Goal: Task Accomplishment & Management: Use online tool/utility

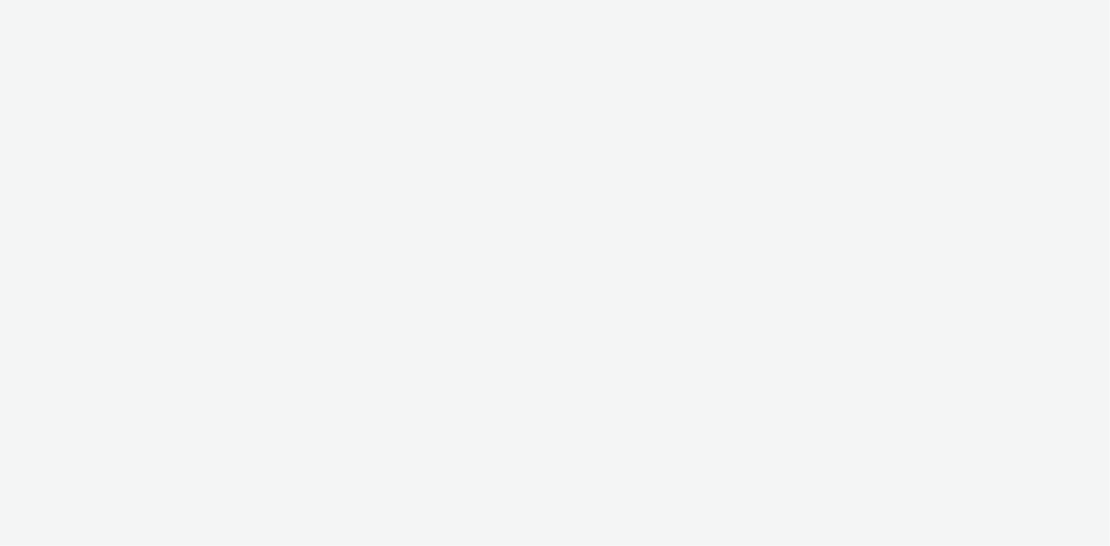
select select "24a55a22-8aa5-41c4-a59c-f152ca3b36a1"
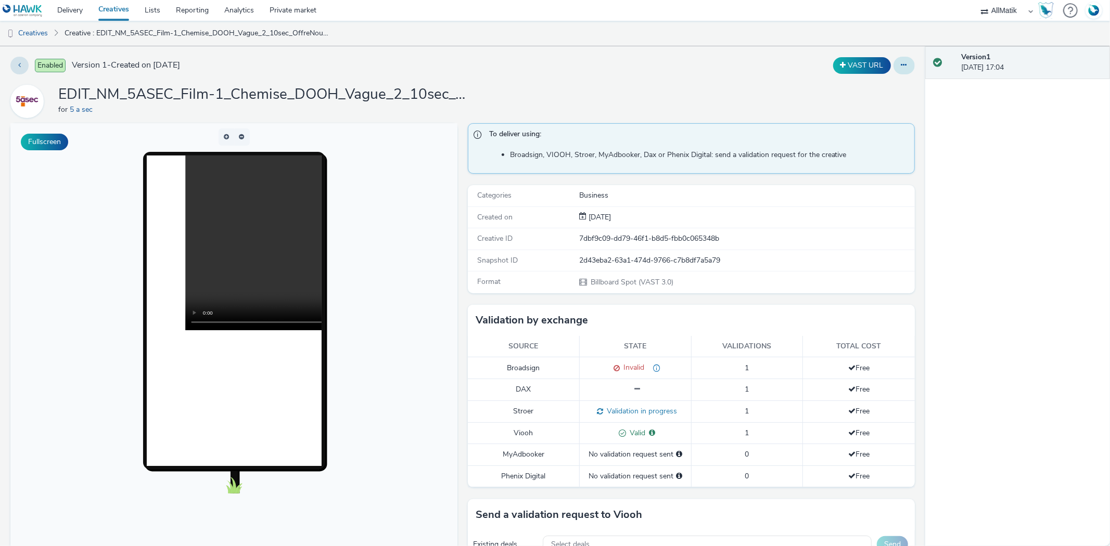
click at [893, 65] on button at bounding box center [903, 66] width 21 height 18
click at [868, 107] on link "Duplicate" at bounding box center [875, 107] width 78 height 21
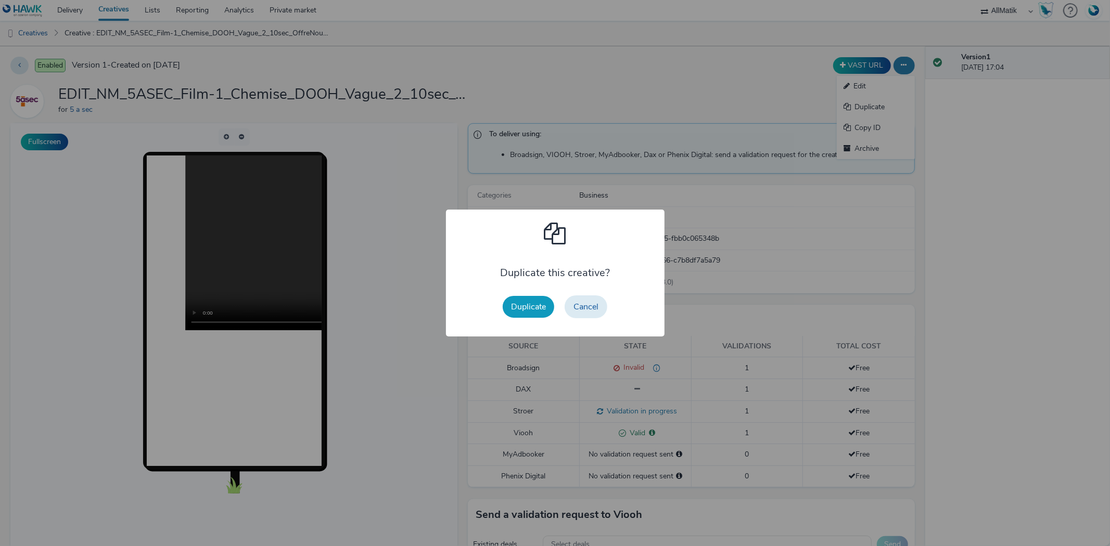
click at [518, 312] on button "Duplicate" at bounding box center [527, 307] width 51 height 22
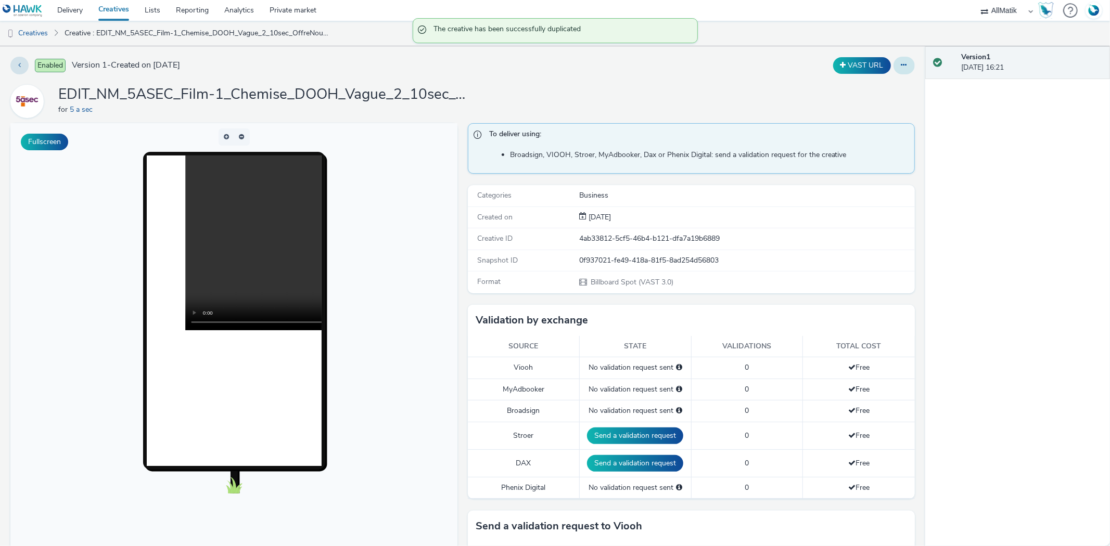
click at [901, 66] on icon at bounding box center [904, 64] width 6 height 7
click at [870, 82] on link "Edit" at bounding box center [875, 86] width 78 height 21
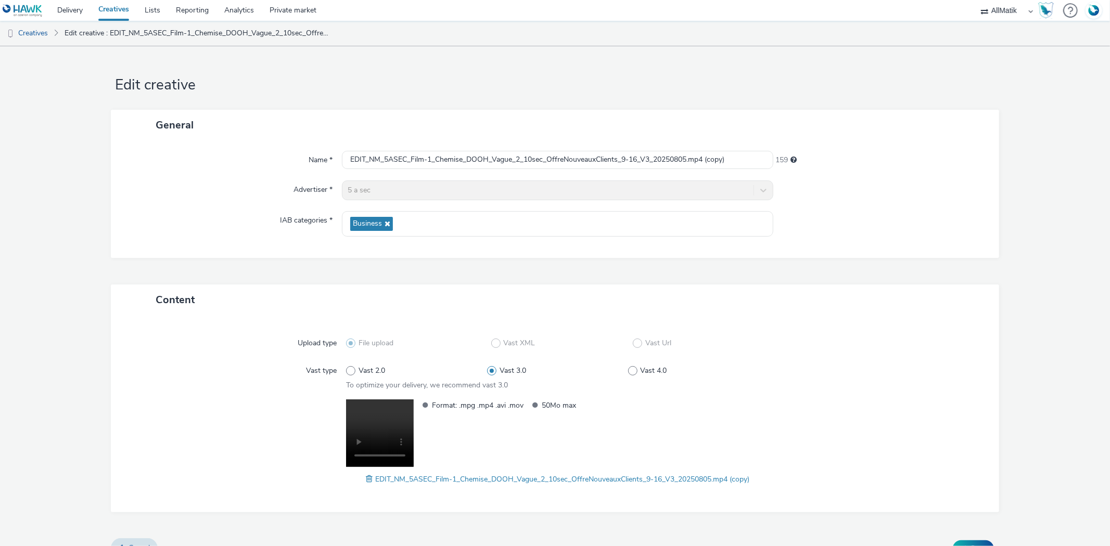
click at [366, 478] on span at bounding box center [370, 478] width 9 height 11
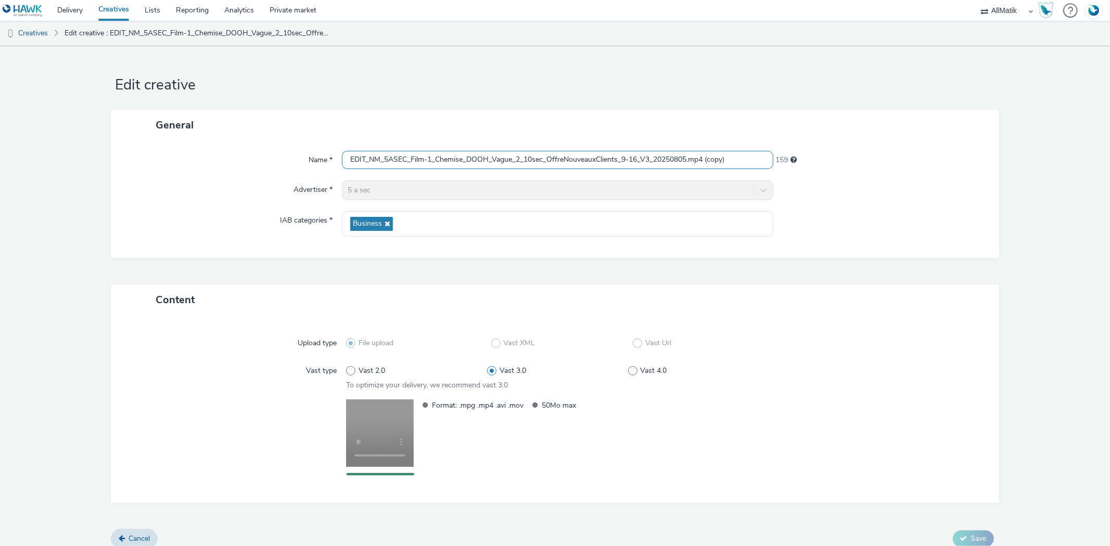
click at [498, 167] on input "EDIT_NM_5ASEC_Film-1_Chemise_DOOH_Vague_2_10sec_OffreNouveauxClients_9-16_V3_20…" at bounding box center [557, 160] width 431 height 18
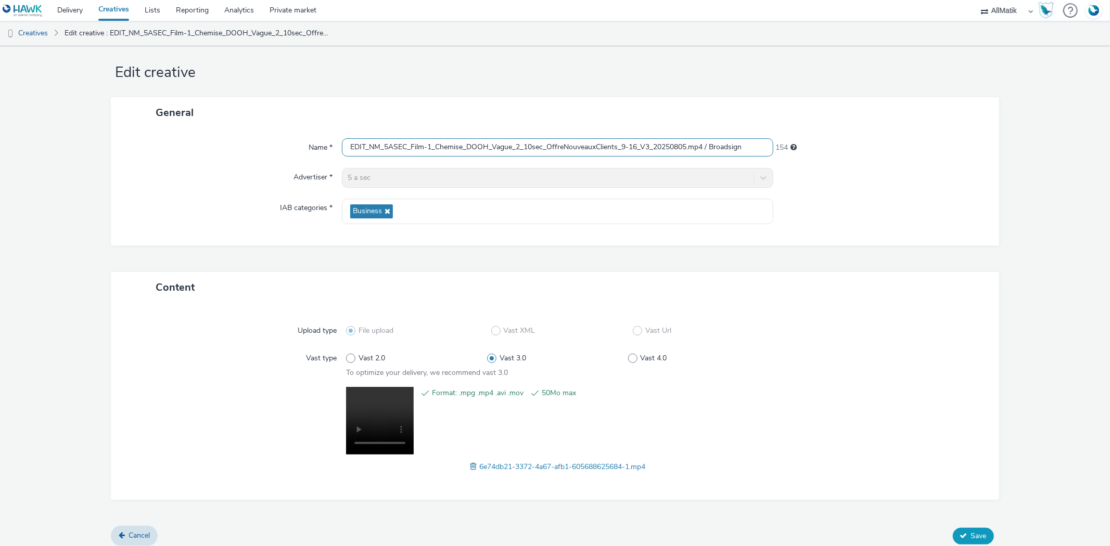
scroll to position [19, 0]
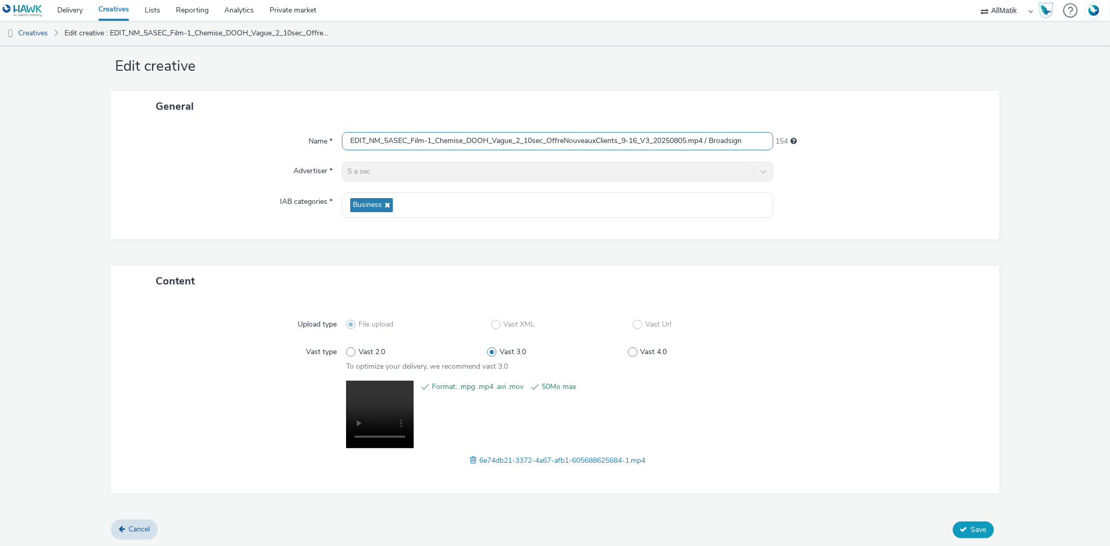
type input "EDIT_NM_5ASEC_Film-1_Chemise_DOOH_Vague_2_10sec_OffreNouveauxClients_9-16_V3_20…"
click at [971, 533] on span "Save" at bounding box center [979, 530] width 16 height 10
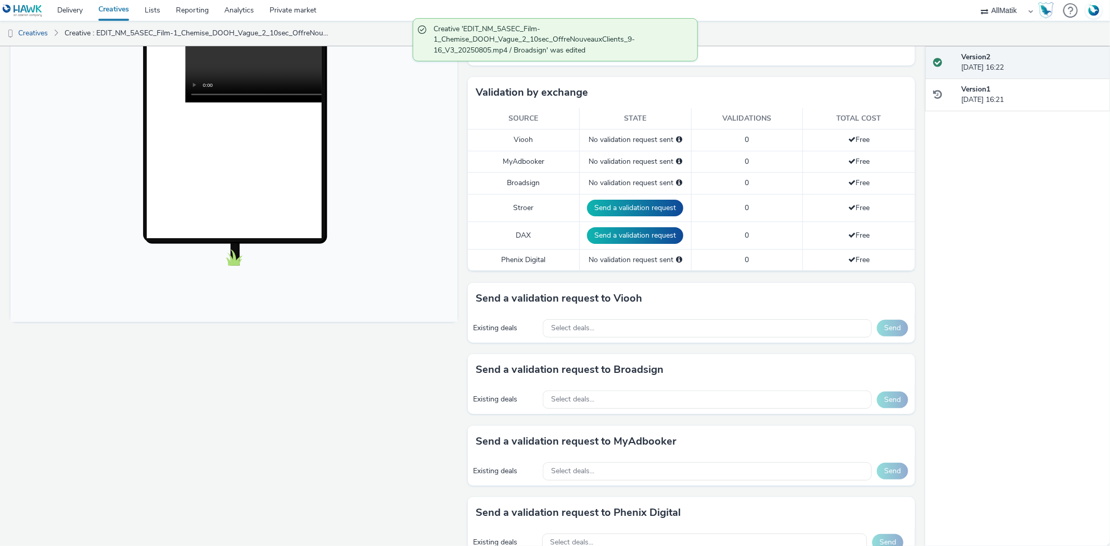
scroll to position [231, 0]
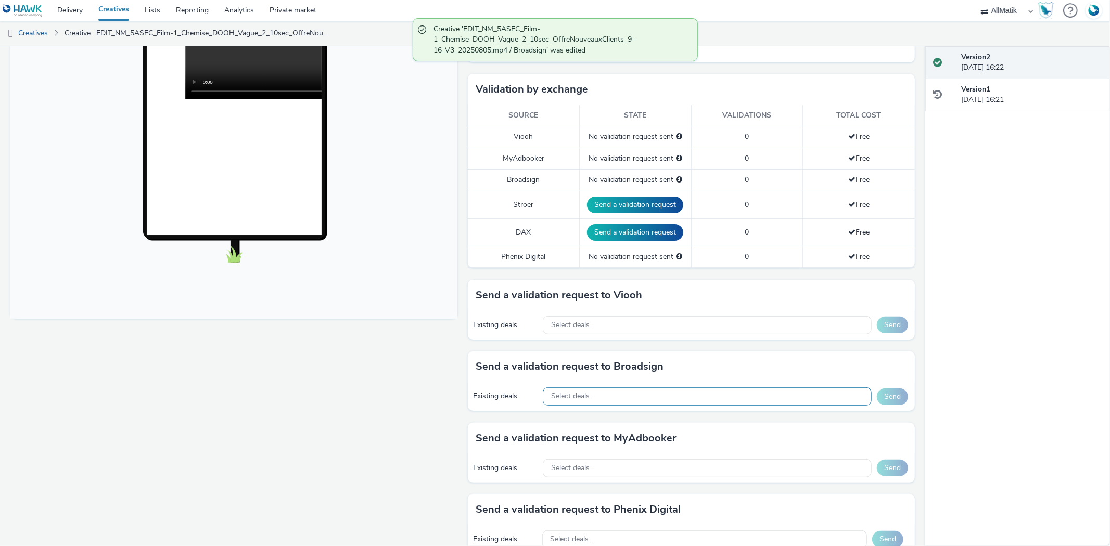
click at [612, 396] on div "Select deals..." at bounding box center [707, 397] width 329 height 18
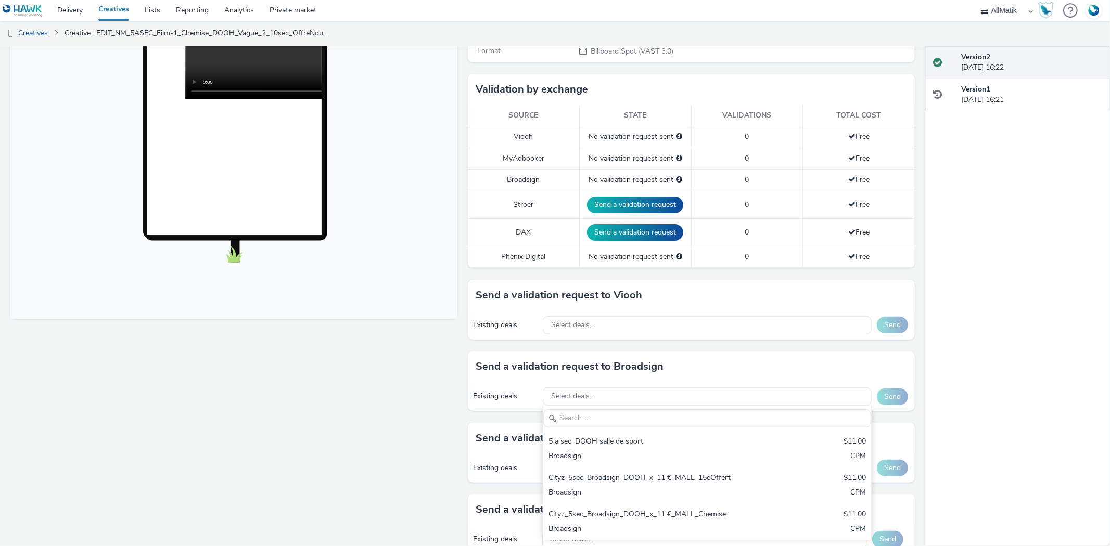
scroll to position [289, 0]
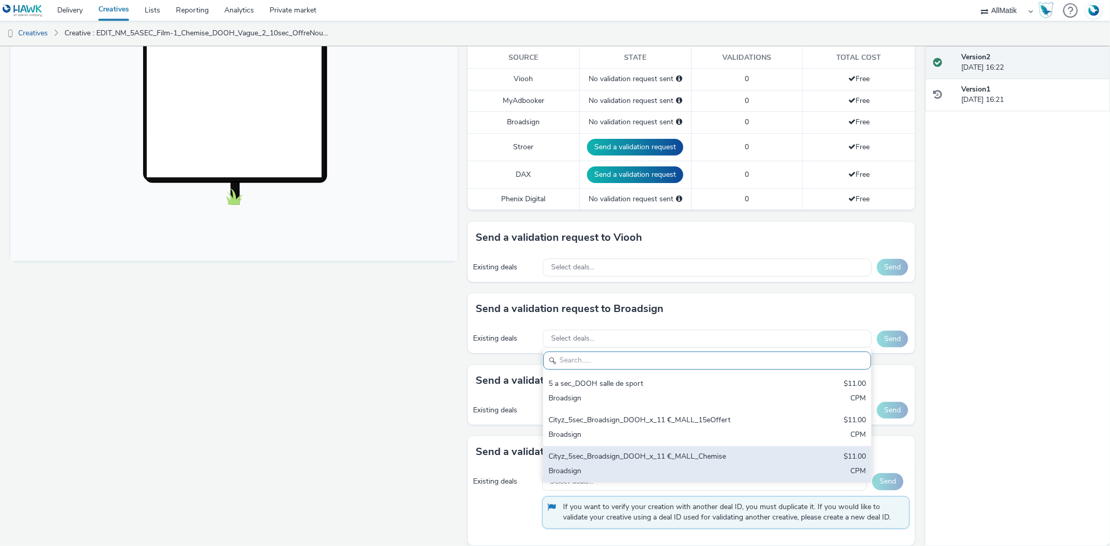
click at [631, 452] on div "Cityz_5sec_Broadsign_DOOH_x_11 €_MALL_Chemise" at bounding box center [653, 458] width 210 height 12
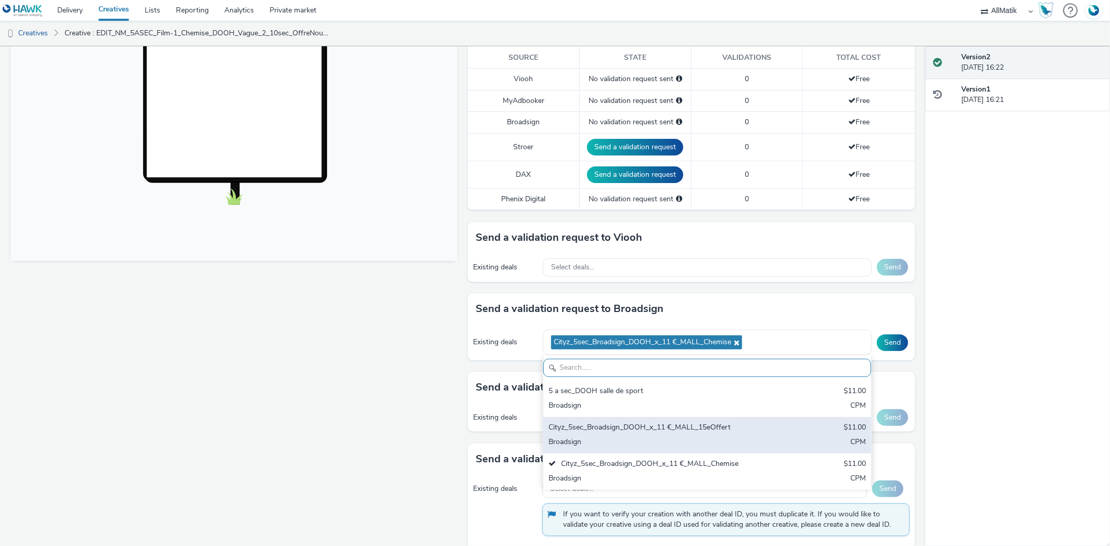
click at [638, 440] on div "Broadsign" at bounding box center [653, 443] width 210 height 12
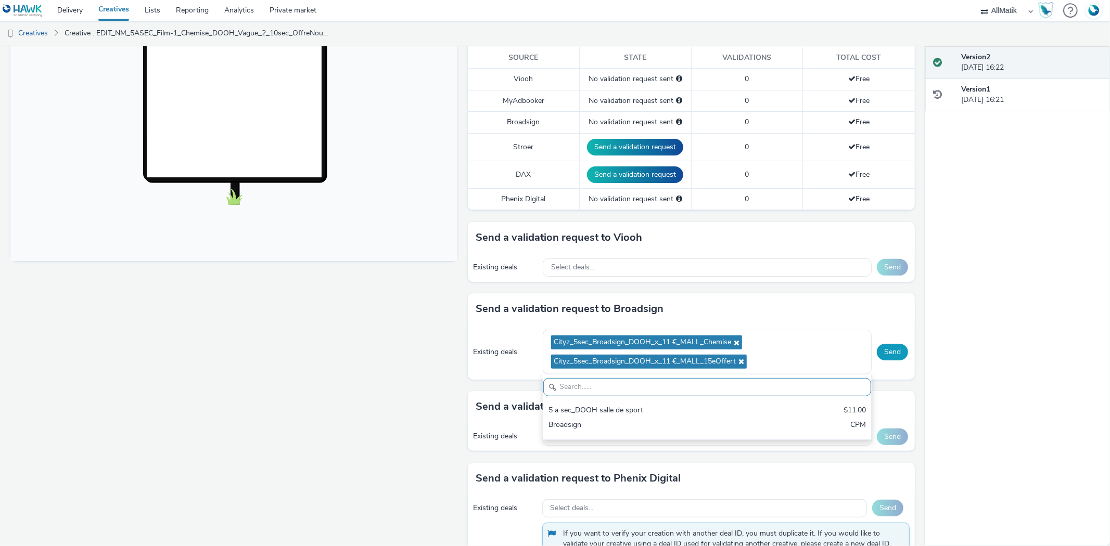
click at [887, 347] on button "Send" at bounding box center [892, 352] width 31 height 17
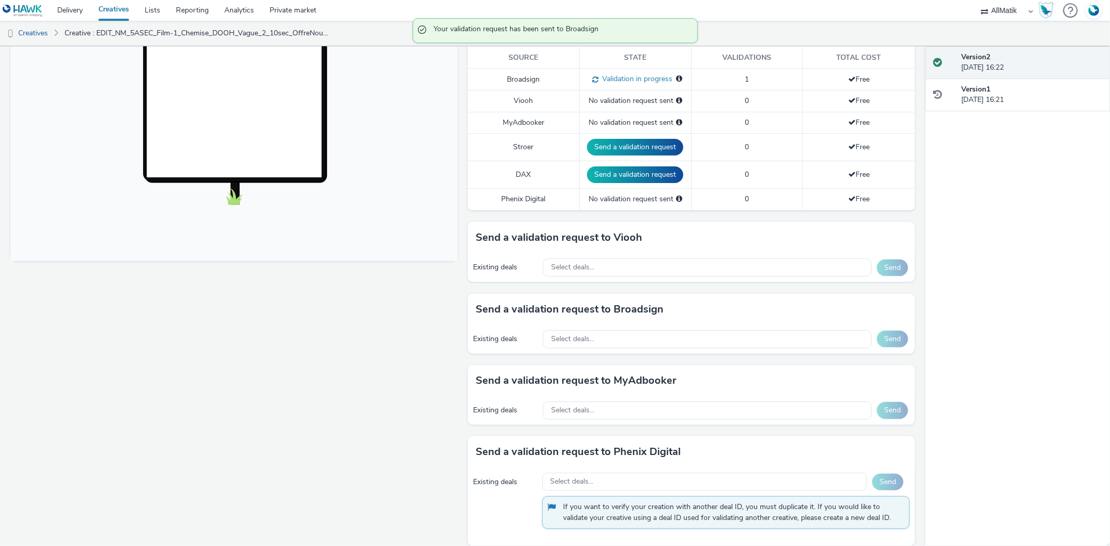
scroll to position [115, 0]
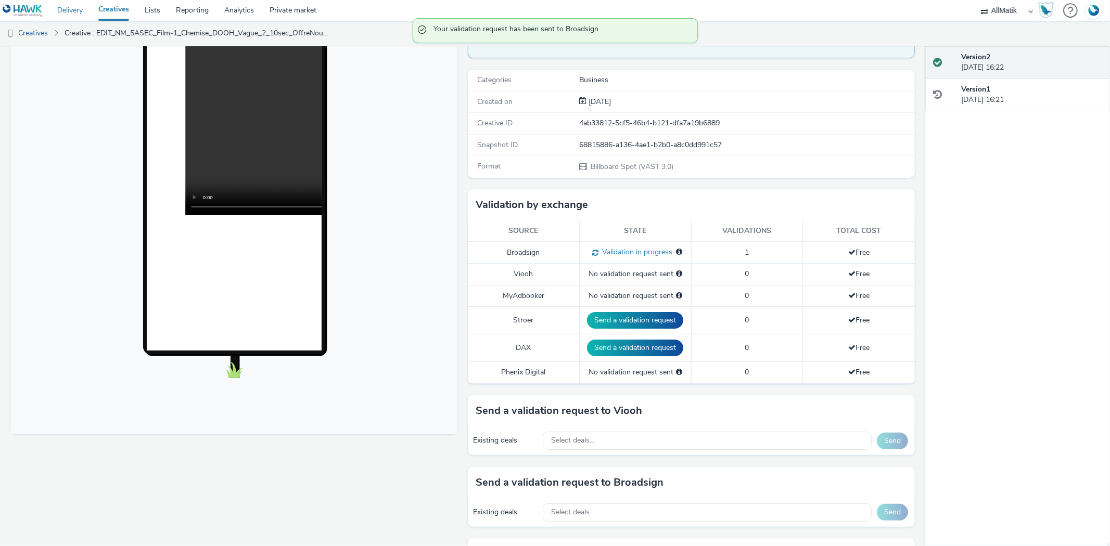
click at [66, 9] on link "Delivery" at bounding box center [69, 10] width 41 height 21
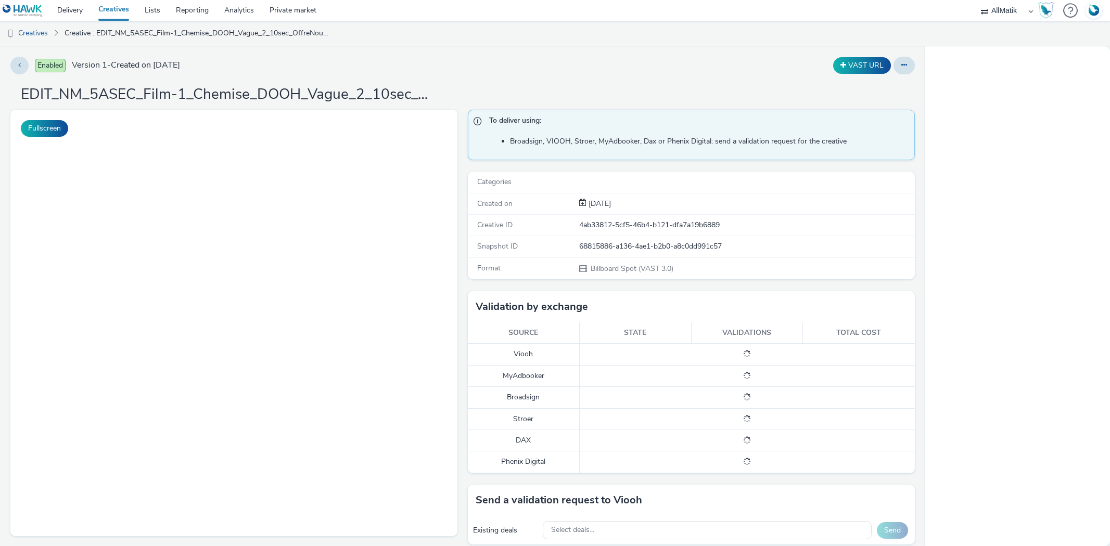
select select "24a55a22-8aa5-41c4-a59c-f152ca3b36a1"
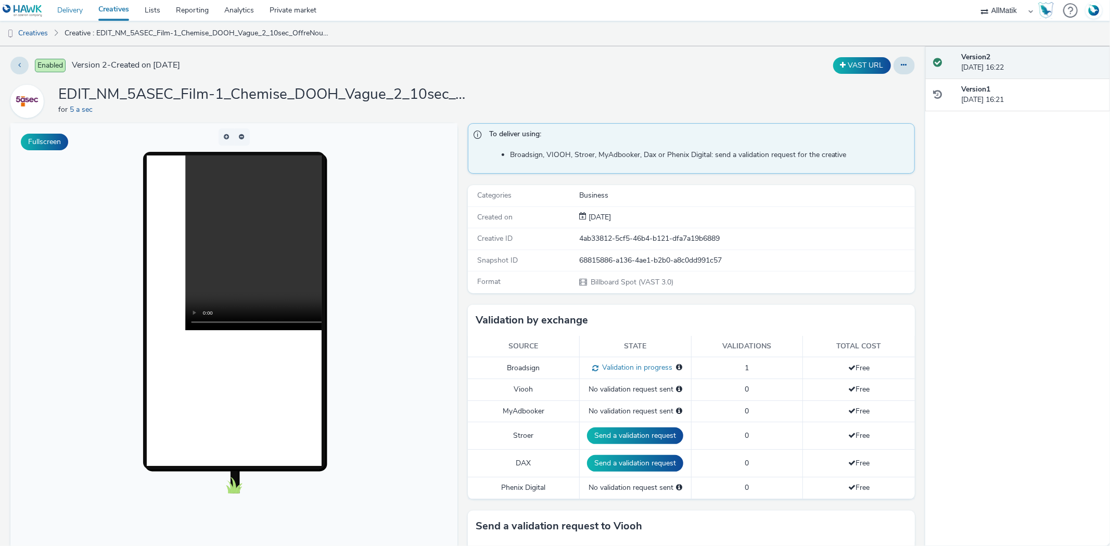
click at [63, 10] on link "Delivery" at bounding box center [69, 10] width 41 height 21
